Goal: Find specific page/section: Find specific page/section

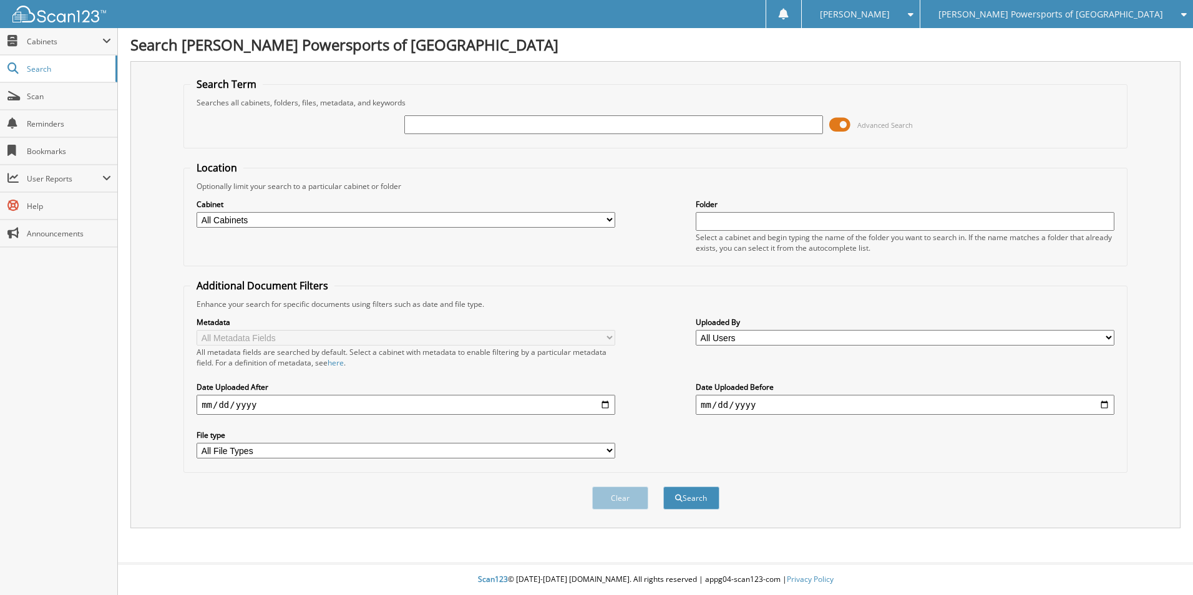
click at [738, 134] on div at bounding box center [613, 124] width 419 height 21
click at [734, 126] on input "text" at bounding box center [613, 124] width 419 height 19
type input "CA-25831"
click at [663, 487] on button "Search" at bounding box center [691, 498] width 56 height 23
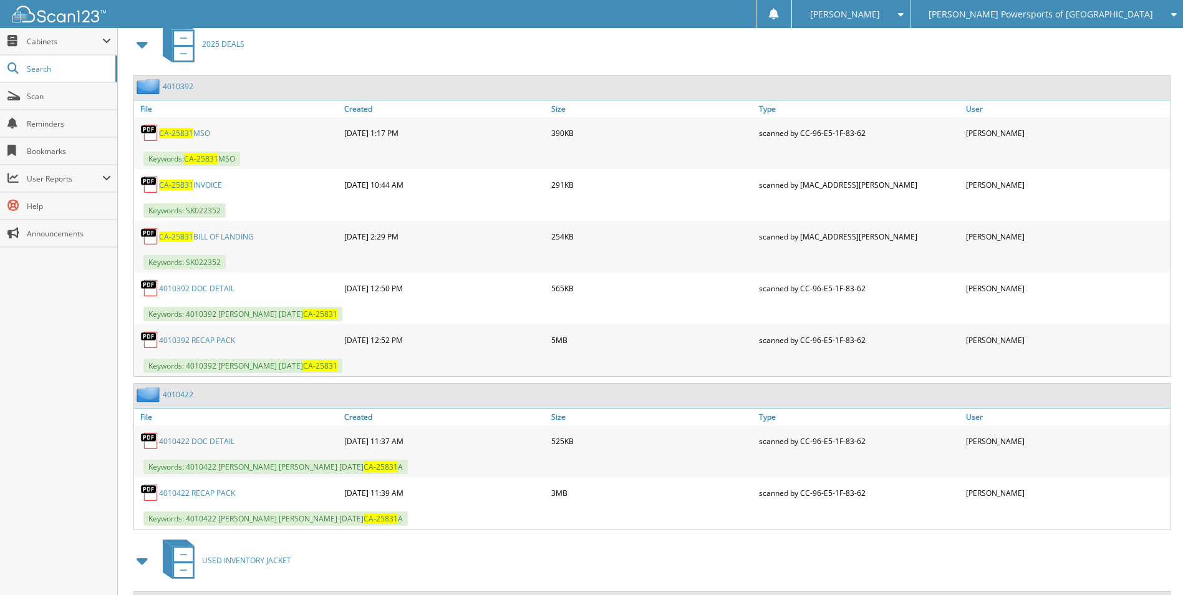
scroll to position [688, 0]
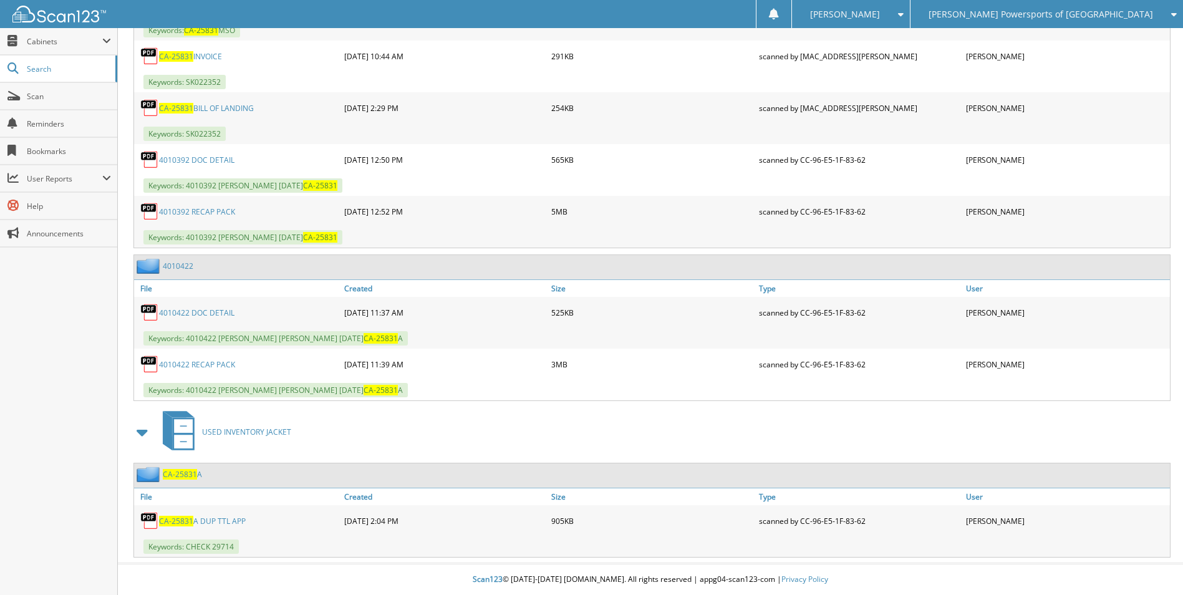
click at [208, 520] on link "CA-25831 A DUP TTL APP" at bounding box center [202, 521] width 87 height 11
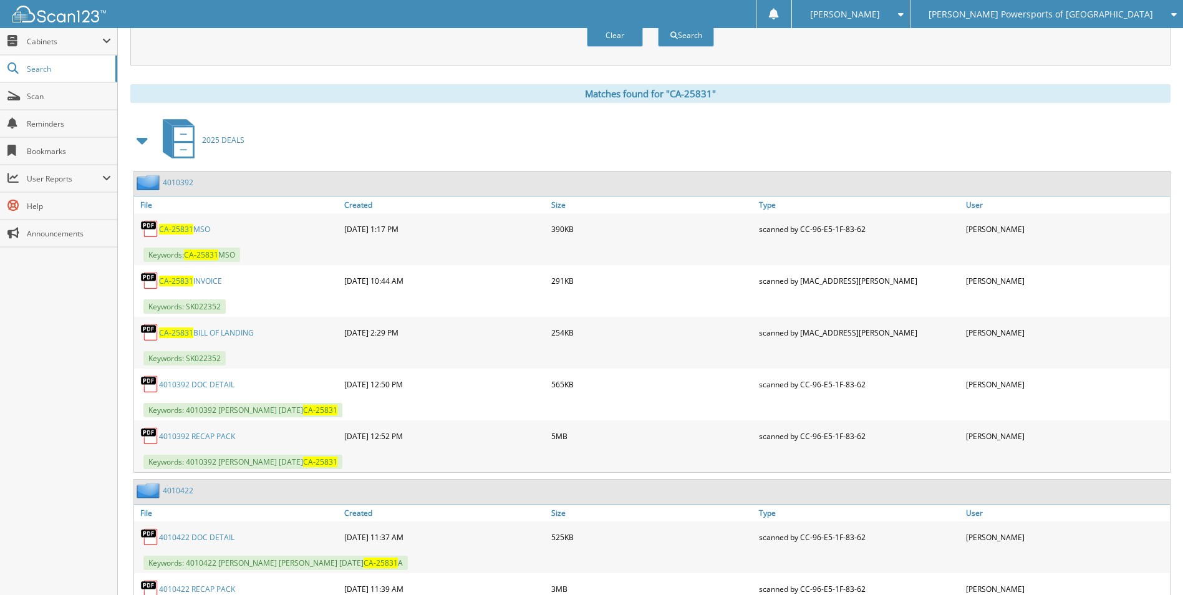
scroll to position [314, 0]
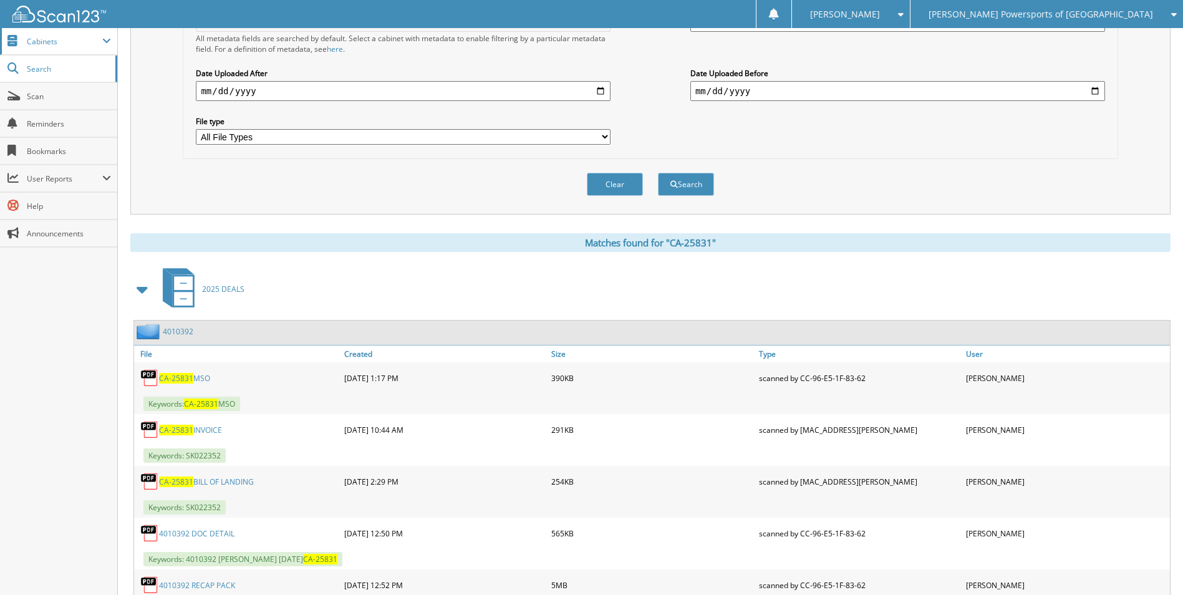
click at [56, 47] on span "Cabinets" at bounding box center [58, 41] width 117 height 27
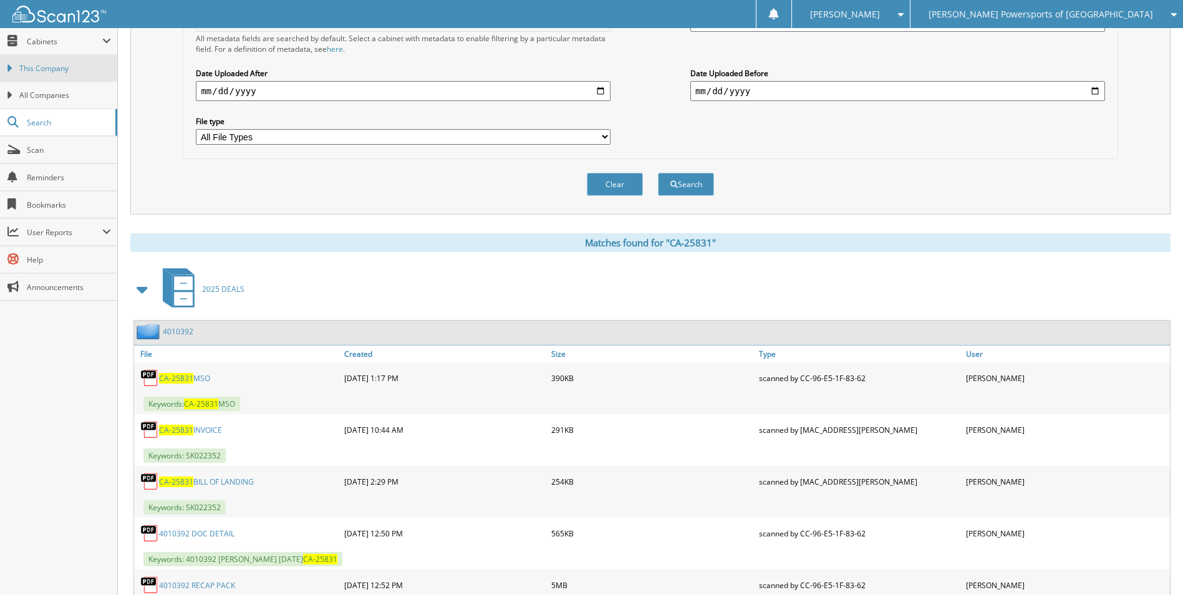
click at [51, 67] on span "This Company" at bounding box center [65, 68] width 92 height 11
